Goal: Transaction & Acquisition: Register for event/course

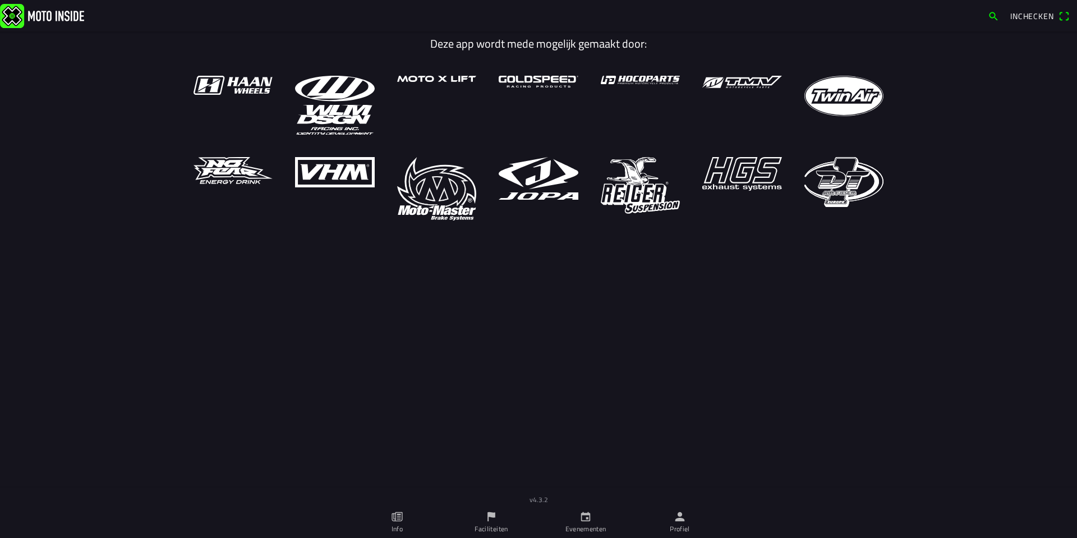
click at [590, 518] on icon "calendar" at bounding box center [586, 517] width 10 height 10
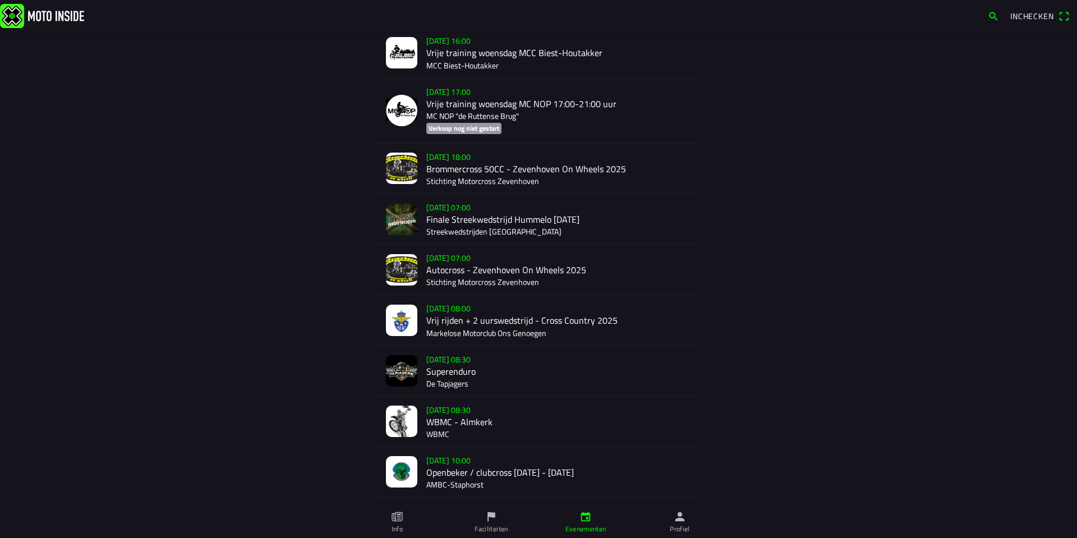
scroll to position [1006, 0]
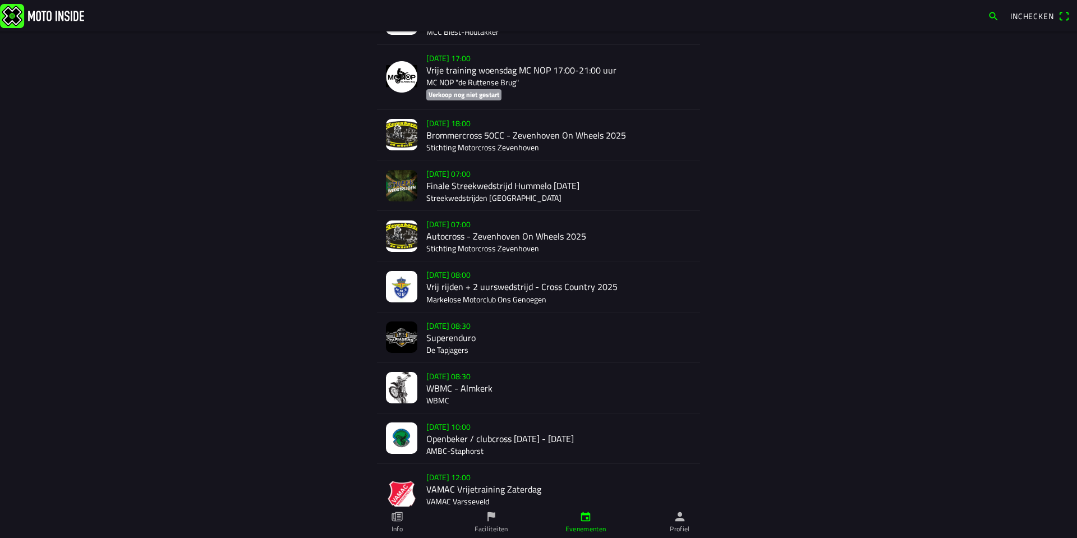
click at [461, 281] on div "[DATE] 08:00 Vrij rijden + 2 uurswedstrijd - Cross Country 2025 Markelose Motor…" at bounding box center [558, 286] width 265 height 50
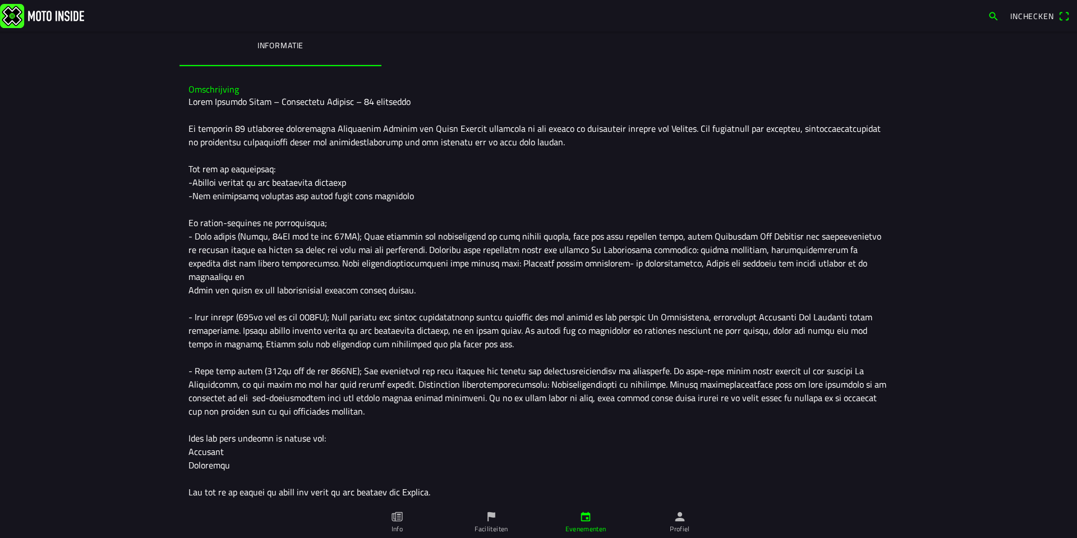
scroll to position [413, 0]
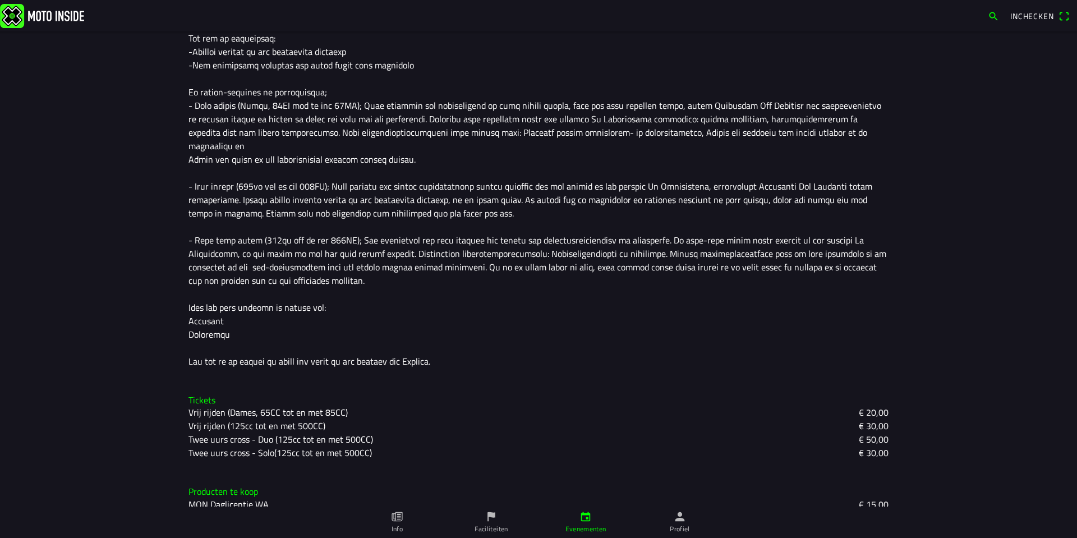
click at [0, 0] on slot "Vrij rijden (125cc tot en met 500CC)" at bounding box center [0, 0] width 0 height 0
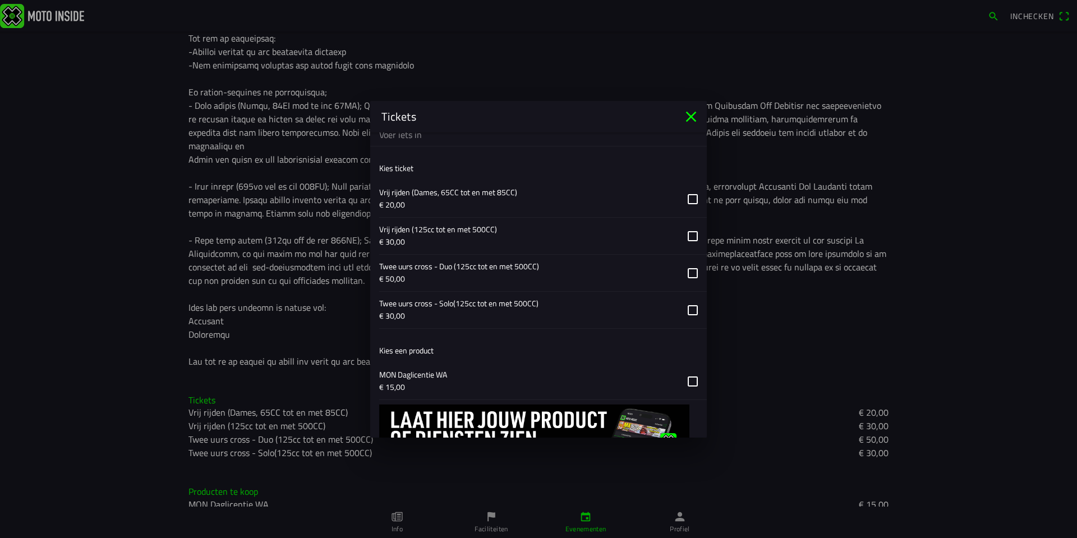
scroll to position [655, 0]
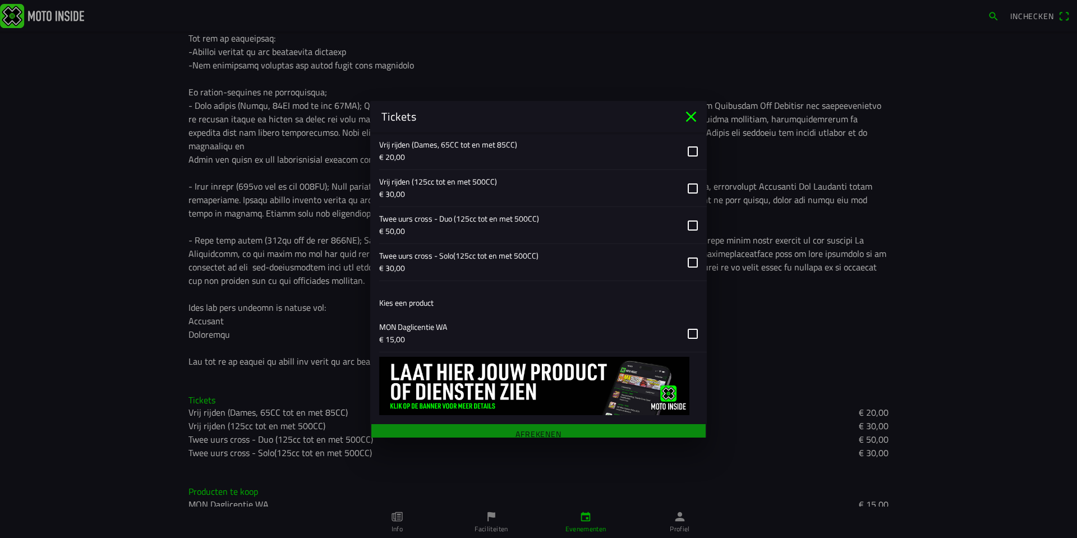
click at [691, 117] on icon "close" at bounding box center [691, 116] width 11 height 11
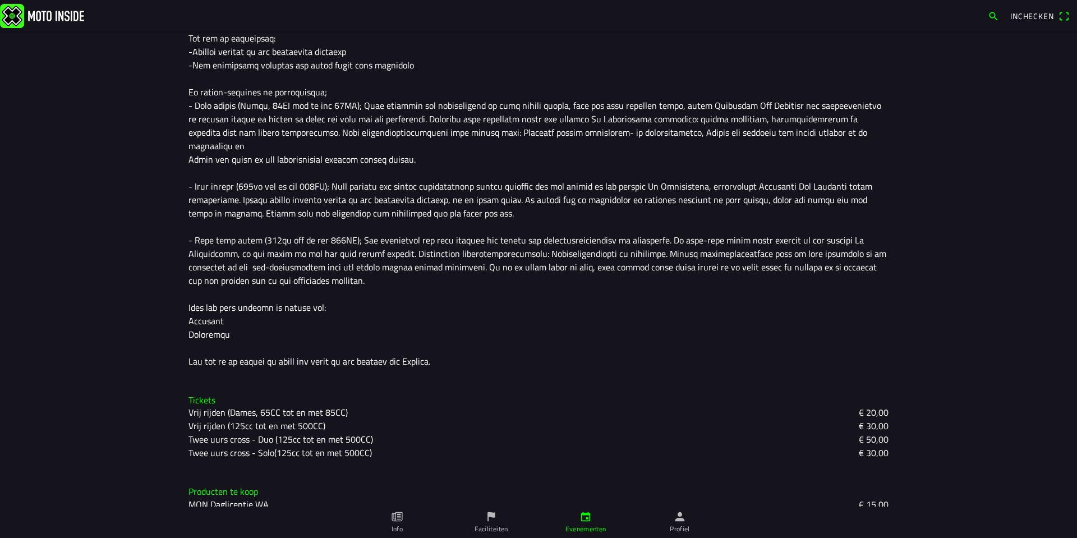
scroll to position [20, 0]
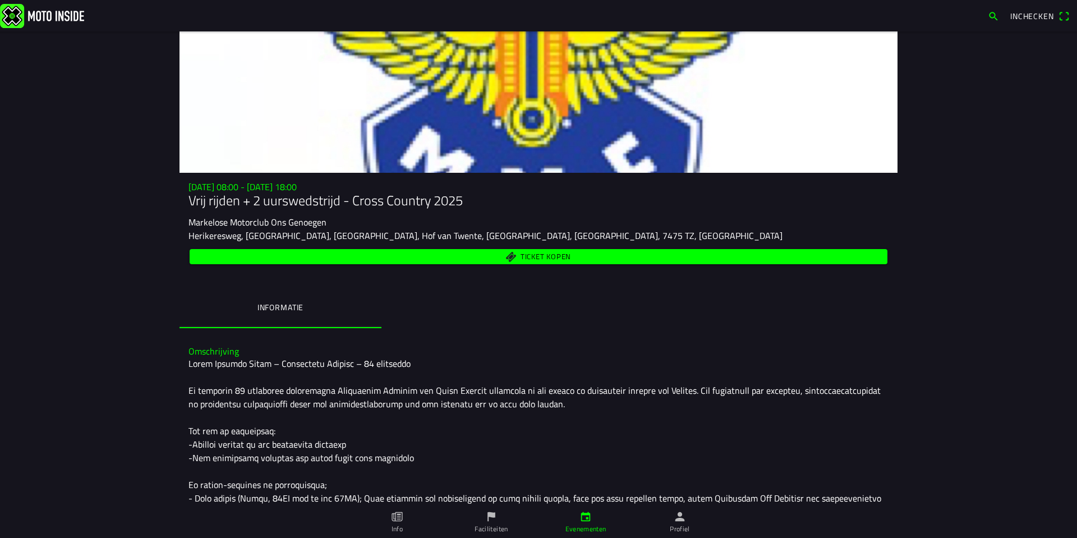
drag, startPoint x: 324, startPoint y: 223, endPoint x: 183, endPoint y: 224, distance: 140.8
click at [183, 224] on div "[DATE] 08:00 - [DATE] 18:00 Vrij rijden + 2 uurswedstrijd - Cross Country 2025 …" at bounding box center [539, 224] width 718 height 85
copy ion-text "Markelose Motorclub Ons Genoegen"
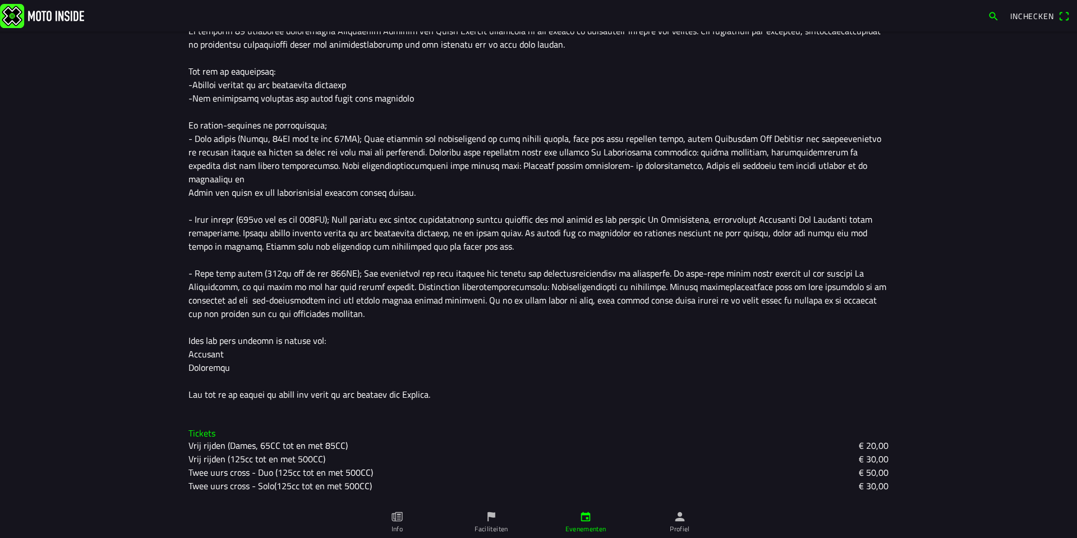
scroll to position [413, 0]
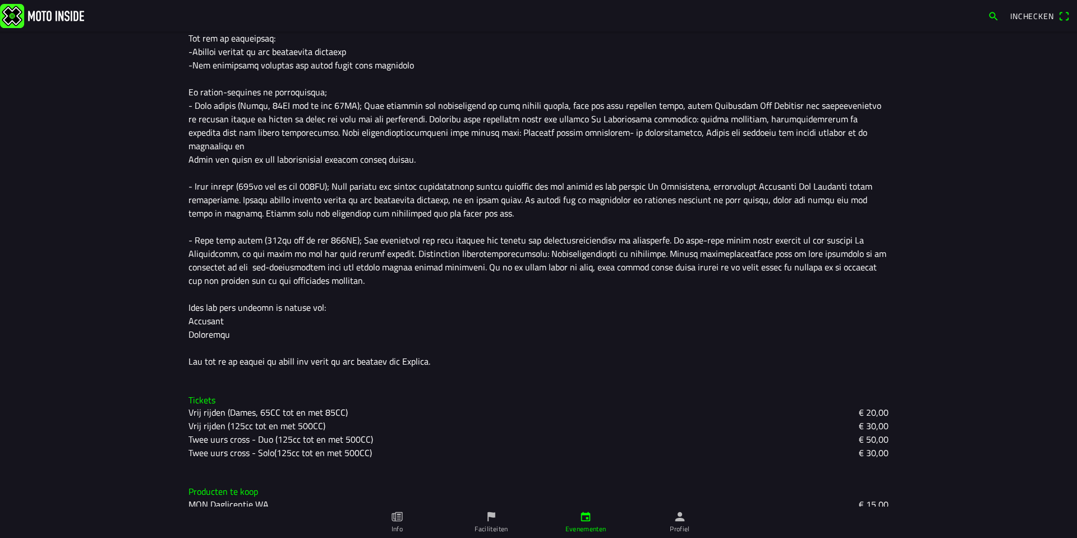
click at [0, 0] on slot "Vrij rijden (125cc tot en met 500CC)" at bounding box center [0, 0] width 0 height 0
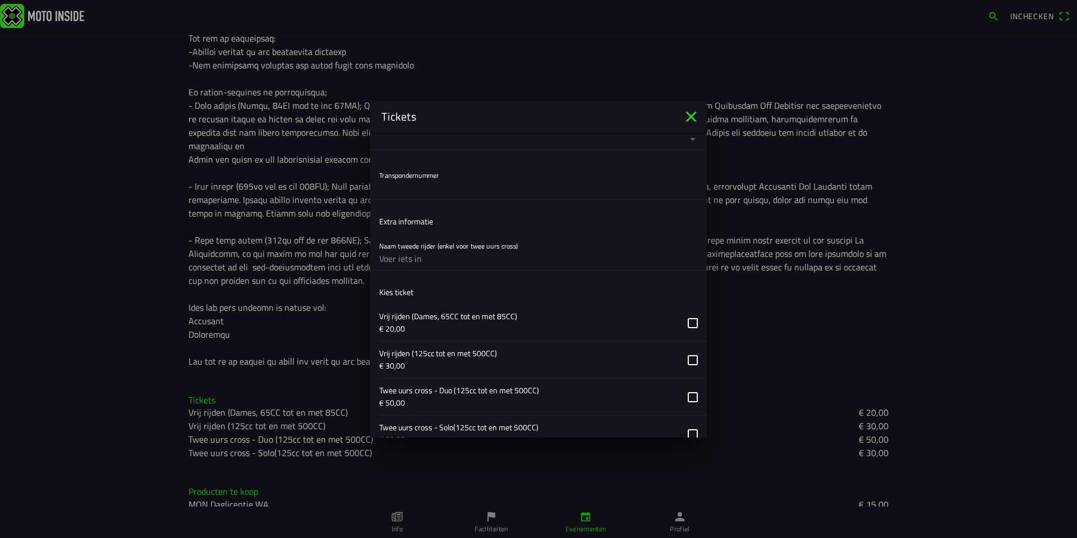
scroll to position [524, 0]
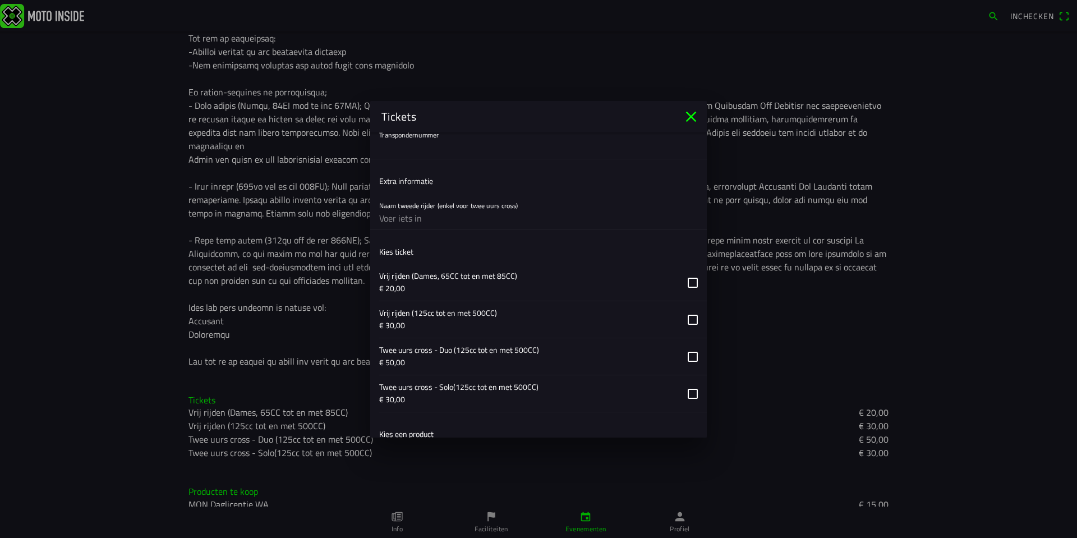
click at [689, 322] on button "button" at bounding box center [543, 319] width 328 height 36
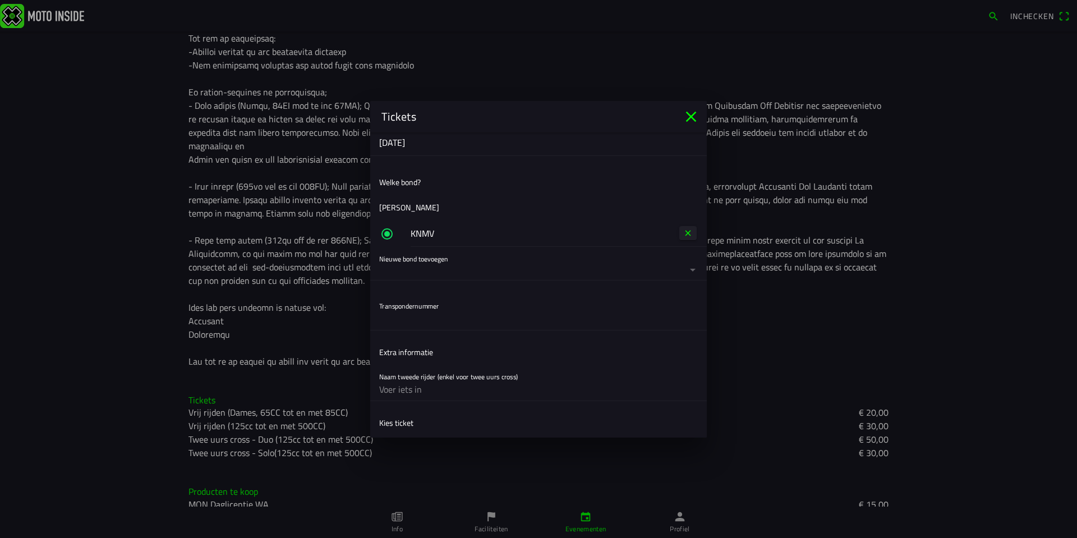
scroll to position [140, 0]
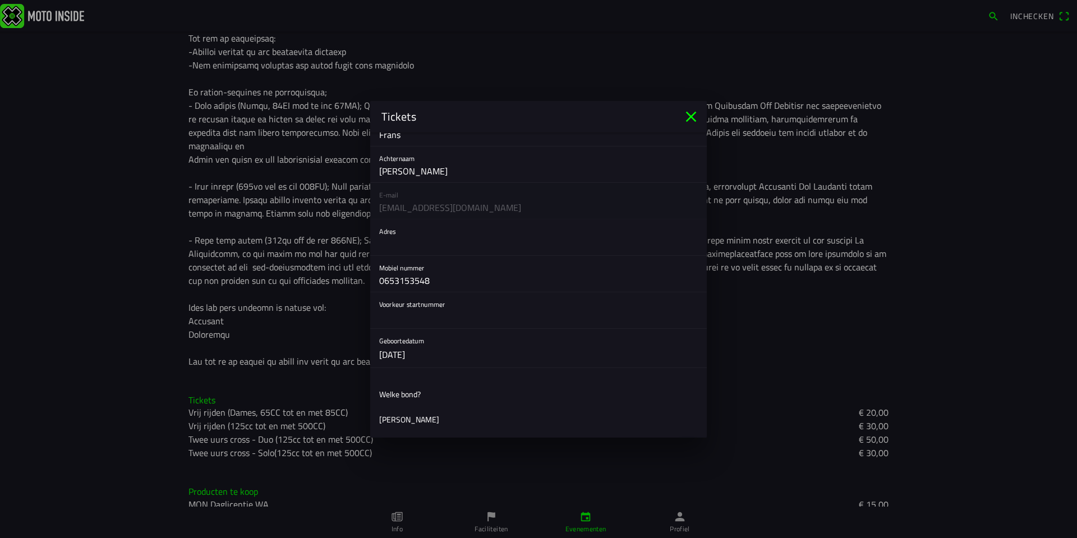
click at [691, 117] on icon "close" at bounding box center [691, 116] width 11 height 11
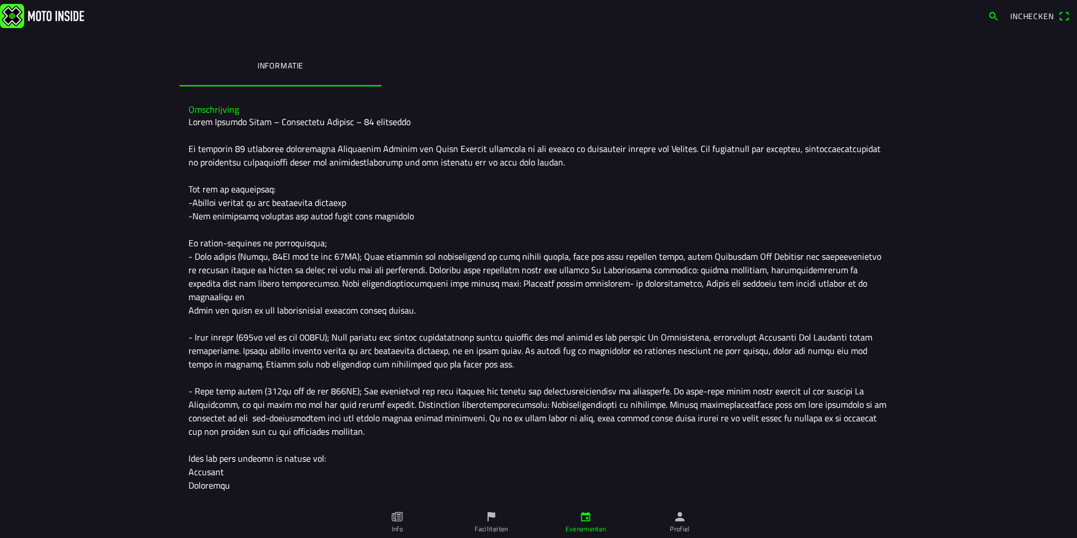
scroll to position [413, 0]
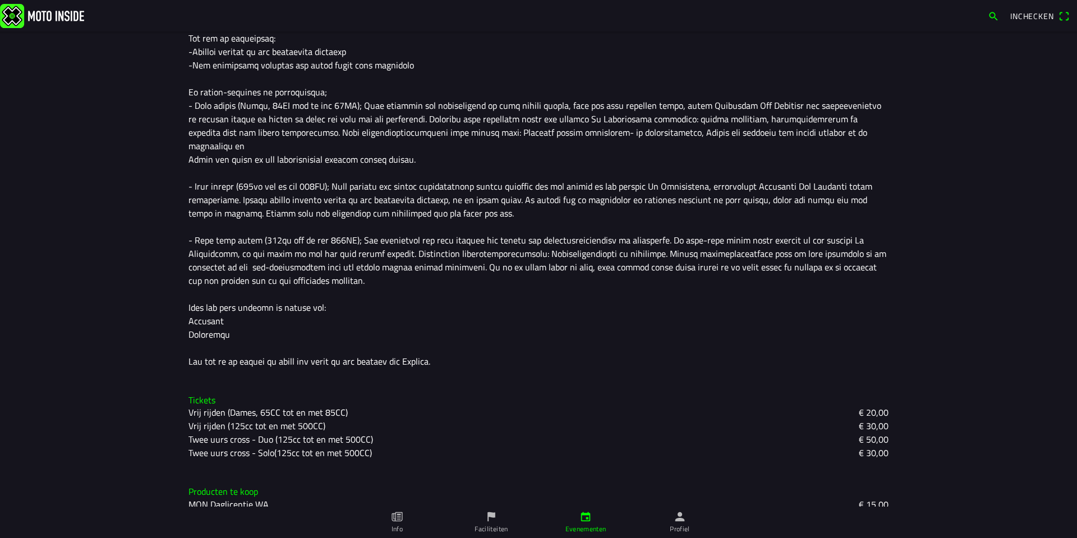
click at [0, 0] on slot "Vrij rijden (125cc tot en met 500CC)" at bounding box center [0, 0] width 0 height 0
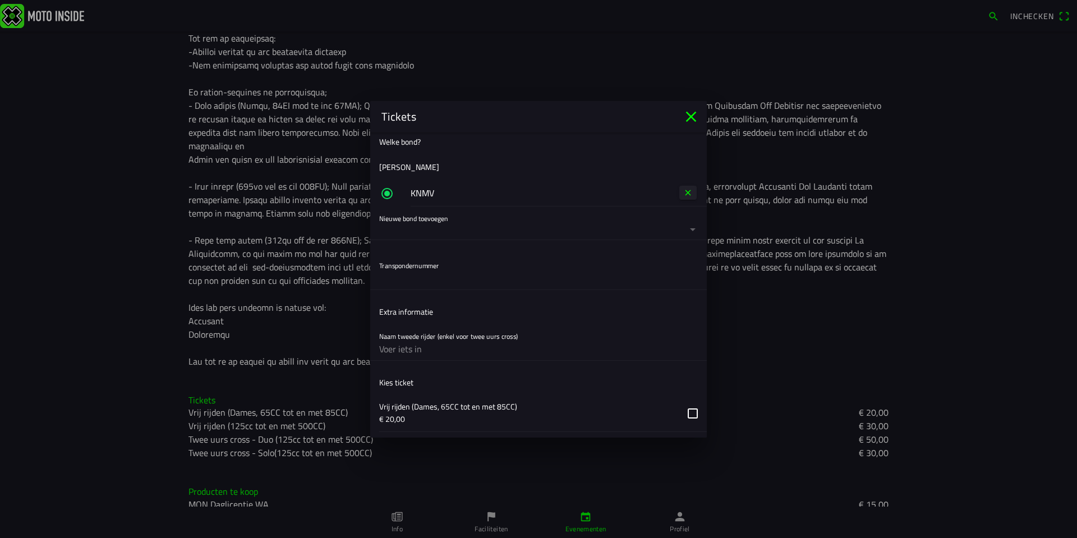
scroll to position [524, 0]
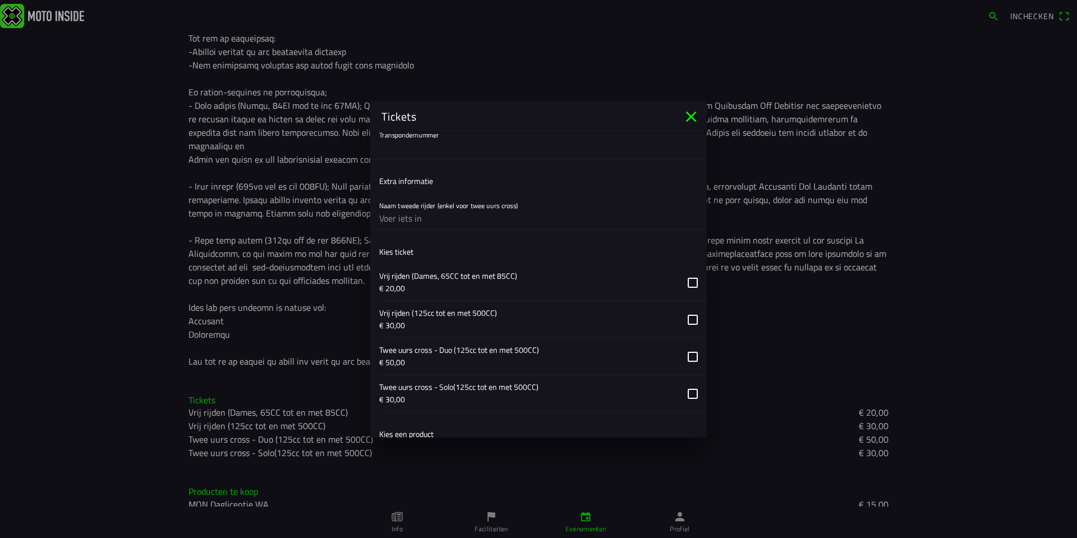
click at [683, 319] on button "button" at bounding box center [543, 319] width 328 height 36
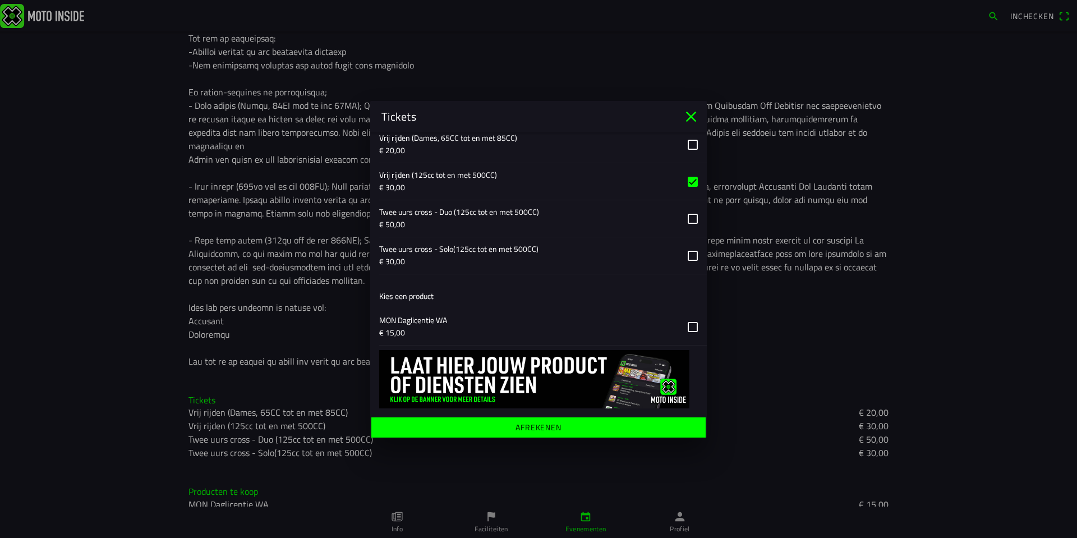
scroll to position [664, 0]
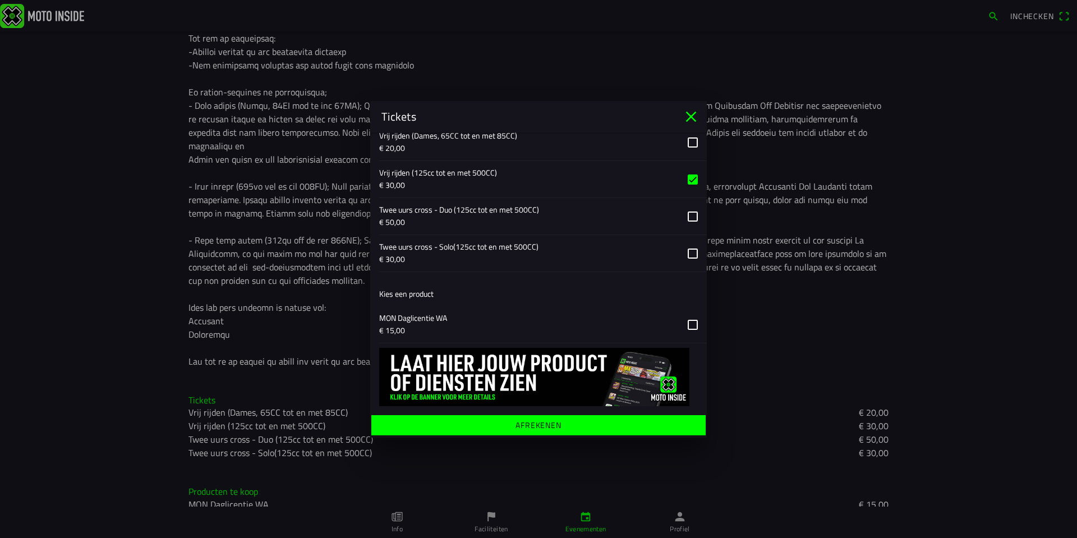
click at [538, 425] on ion-label "Afrekenen" at bounding box center [539, 425] width 46 height 8
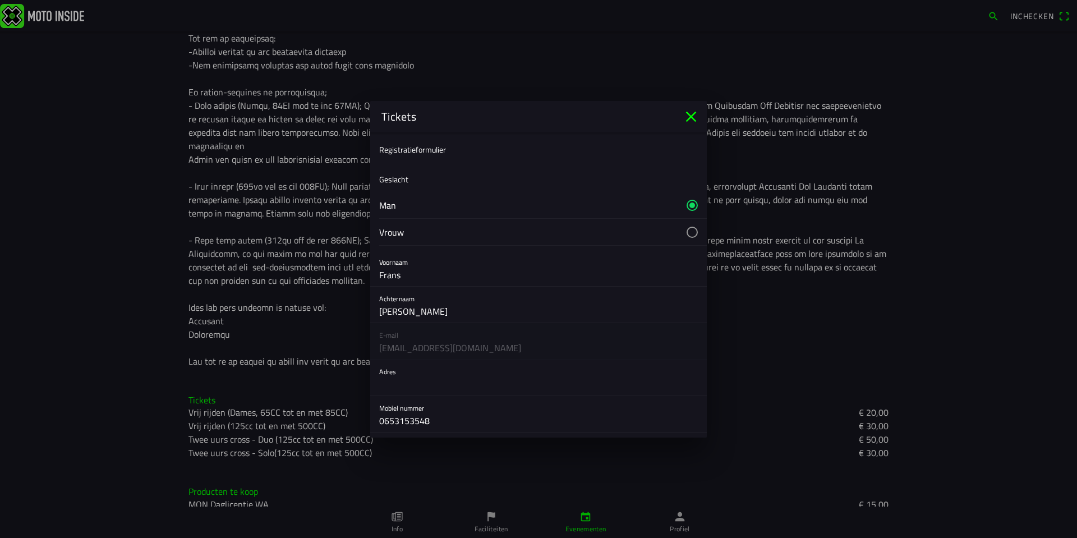
scroll to position [131, 0]
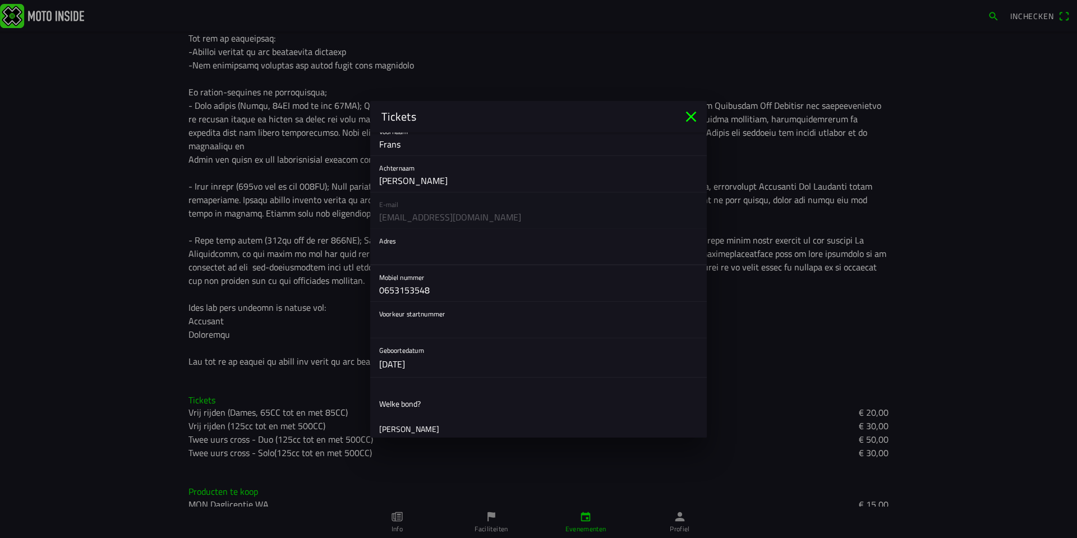
click at [504, 255] on input "text" at bounding box center [538, 253] width 319 height 22
type input "[STREET_ADDRESS]"
click at [534, 323] on input "text" at bounding box center [538, 326] width 319 height 22
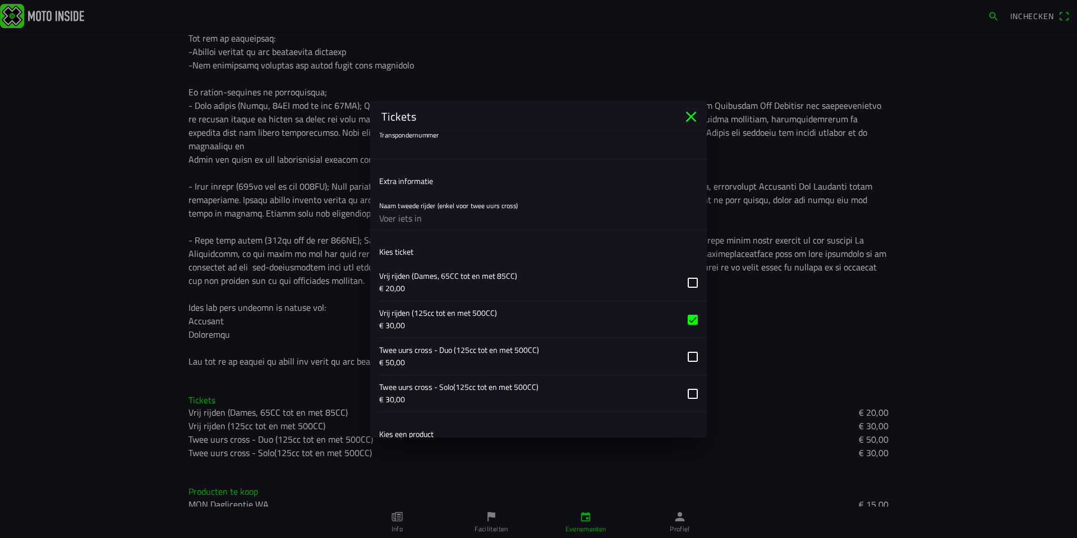
scroll to position [685, 0]
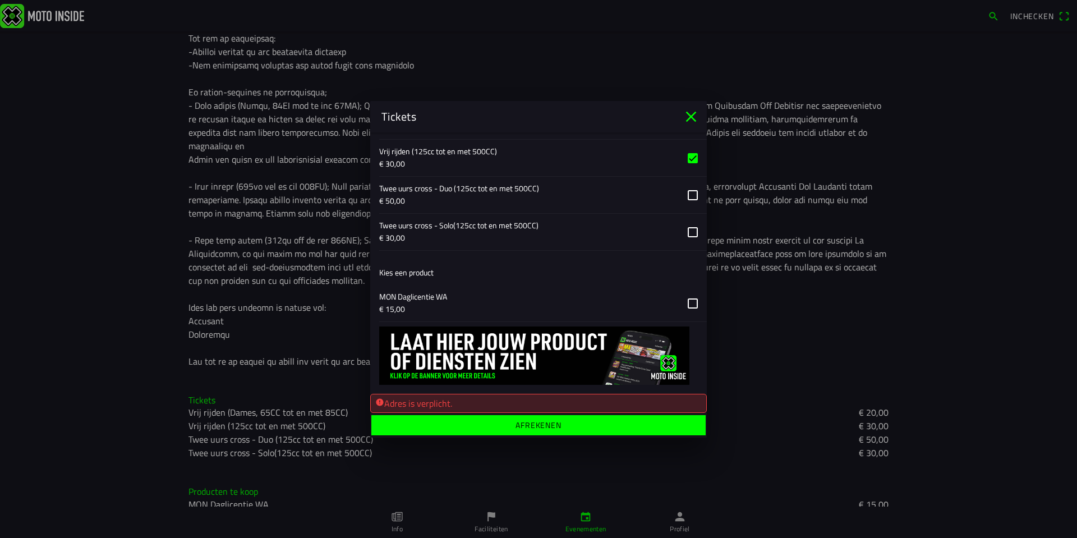
click at [553, 429] on ion-label "Afrekenen" at bounding box center [539, 425] width 46 height 8
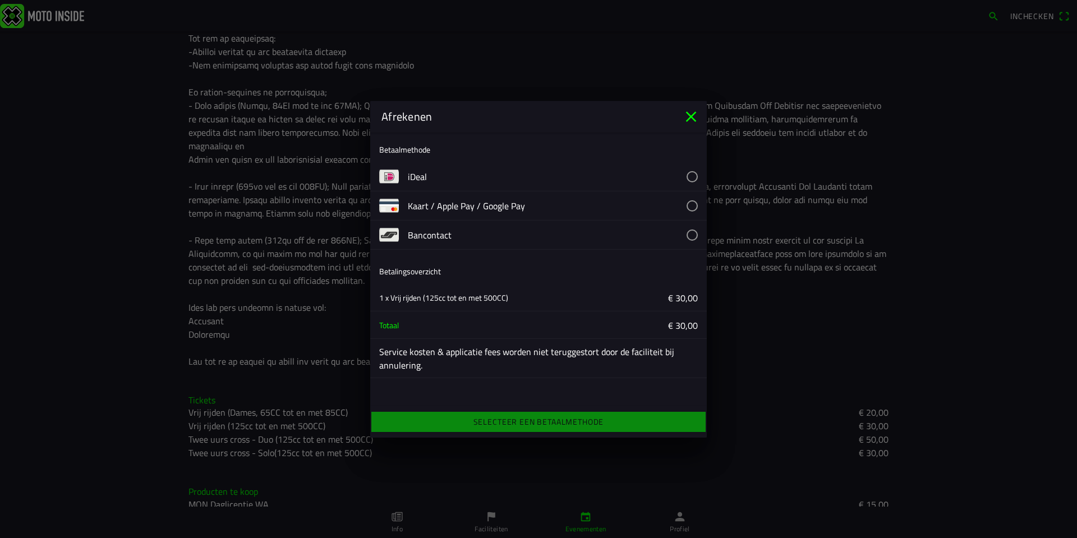
click at [698, 173] on button "button" at bounding box center [557, 176] width 299 height 29
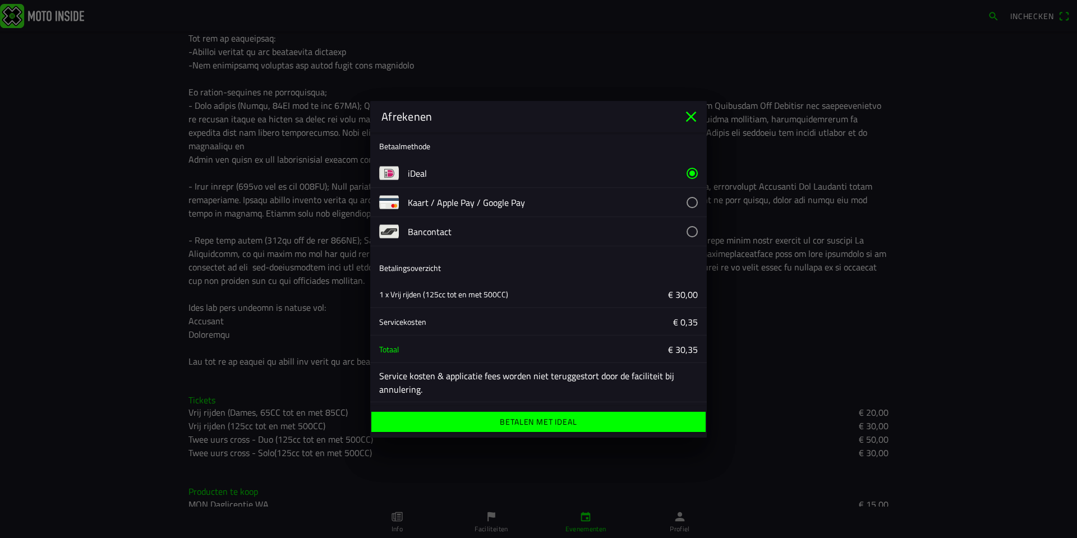
scroll to position [4, 0]
click at [517, 418] on ion-label "Betalen met iDeal" at bounding box center [538, 422] width 77 height 8
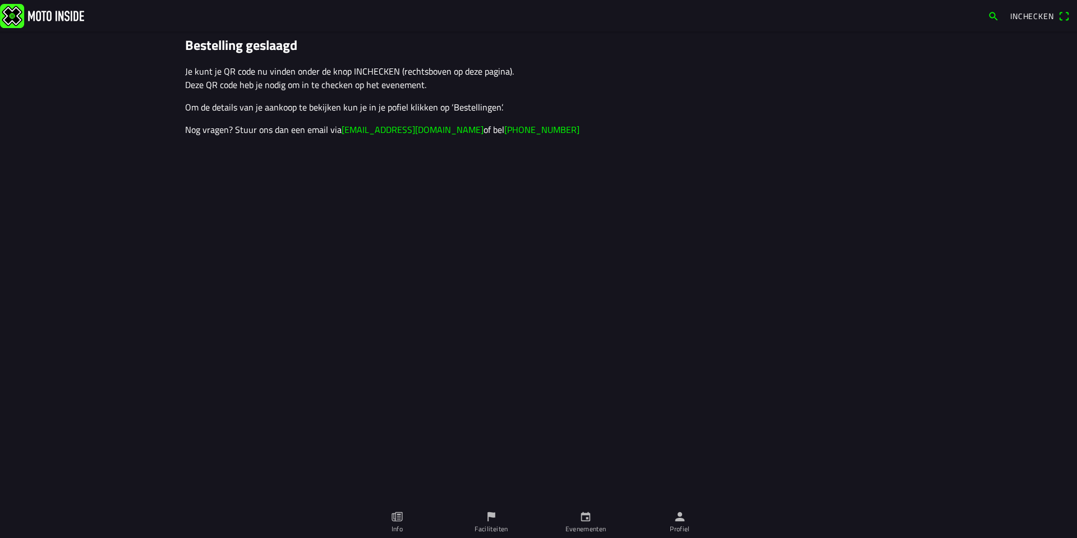
click at [1023, 19] on span "Inchecken" at bounding box center [1033, 16] width 44 height 12
